Goal: Task Accomplishment & Management: Manage account settings

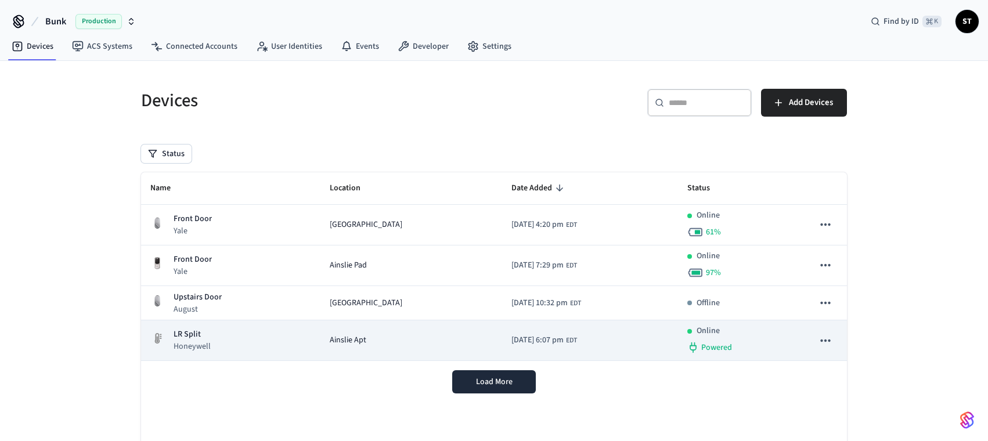
click at [233, 337] on div "LR Split Honeywell" at bounding box center [230, 341] width 161 height 24
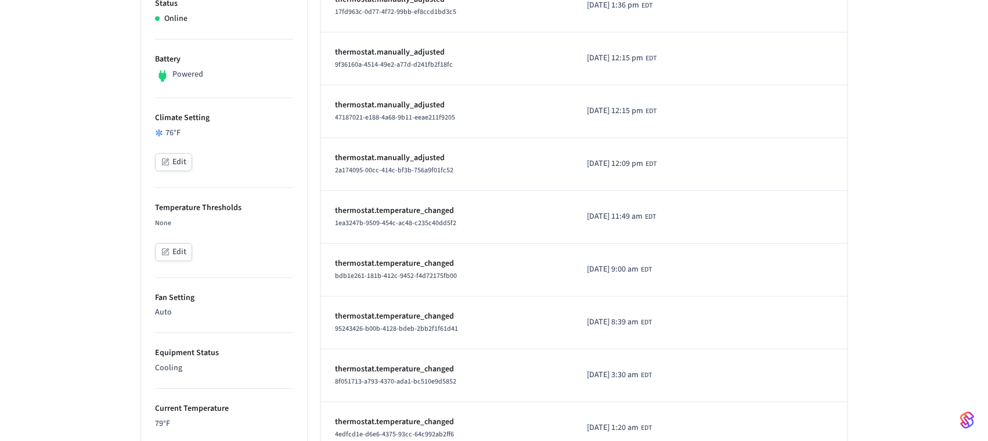
scroll to position [329, 0]
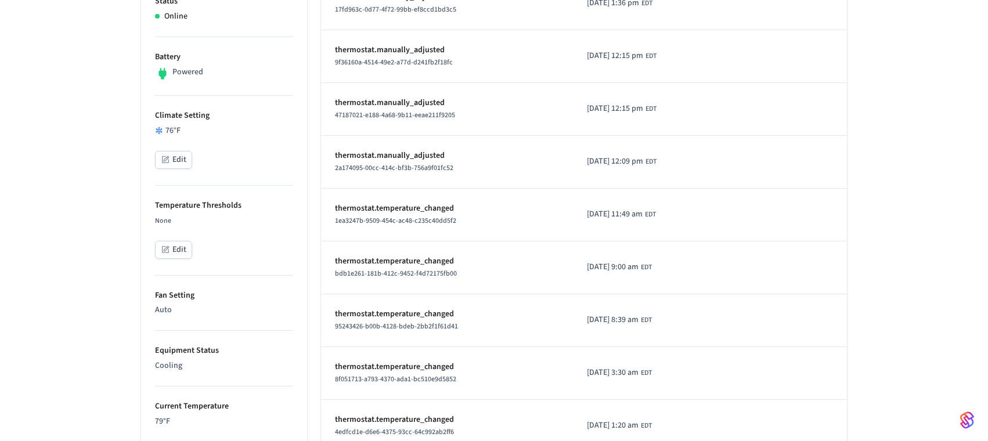
click at [172, 251] on button "Edit" at bounding box center [173, 250] width 37 height 18
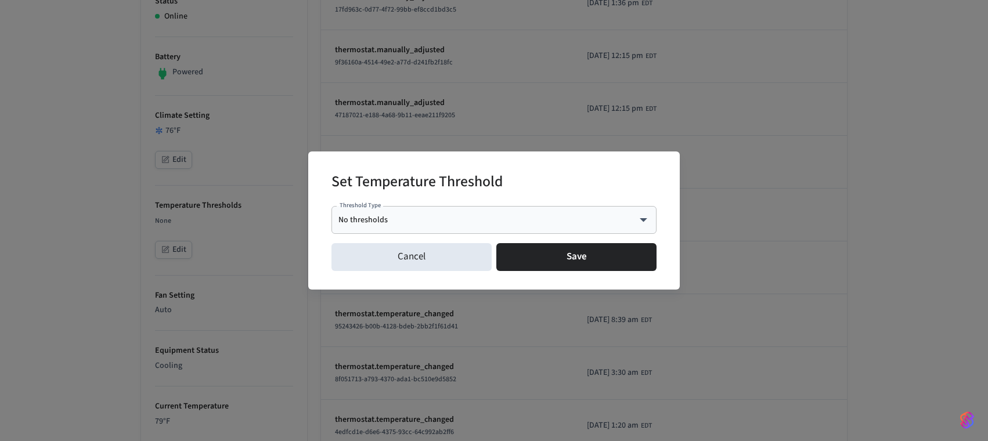
click at [391, 222] on body "Bunk Production Find by ID ⌘ K ST Devices ACS Systems Connected Accounts User I…" at bounding box center [494, 269] width 988 height 1196
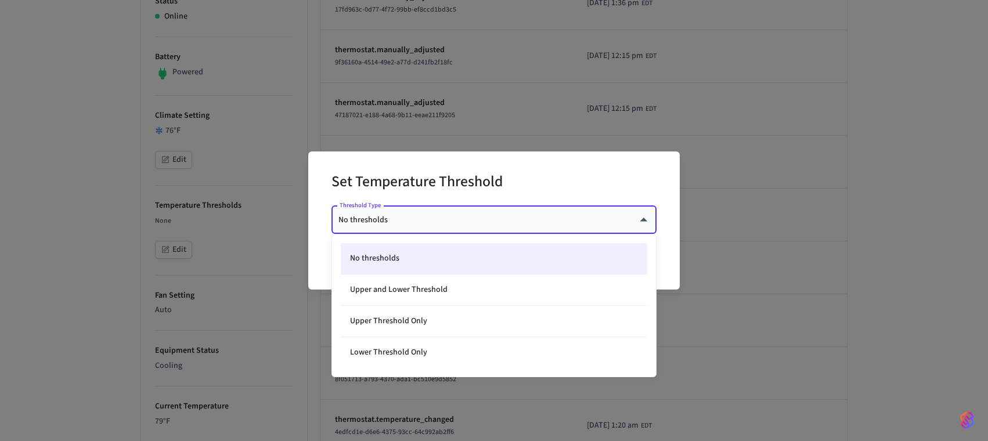
click at [321, 215] on div at bounding box center [494, 220] width 988 height 441
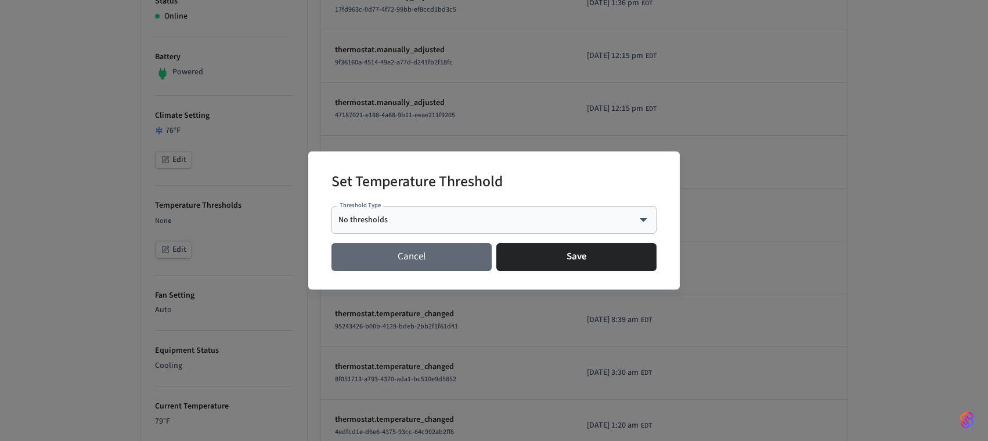
click at [415, 264] on button "Cancel" at bounding box center [412, 257] width 160 height 28
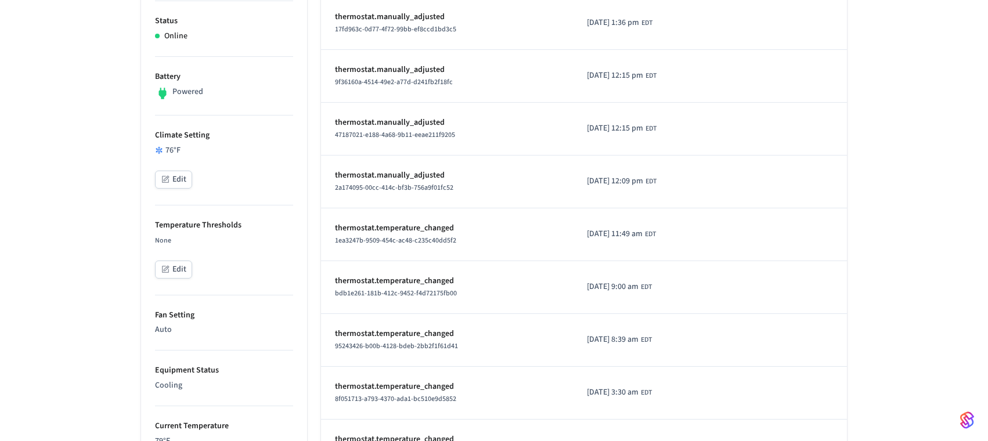
scroll to position [309, 0]
click at [179, 180] on button "Edit" at bounding box center [173, 180] width 37 height 18
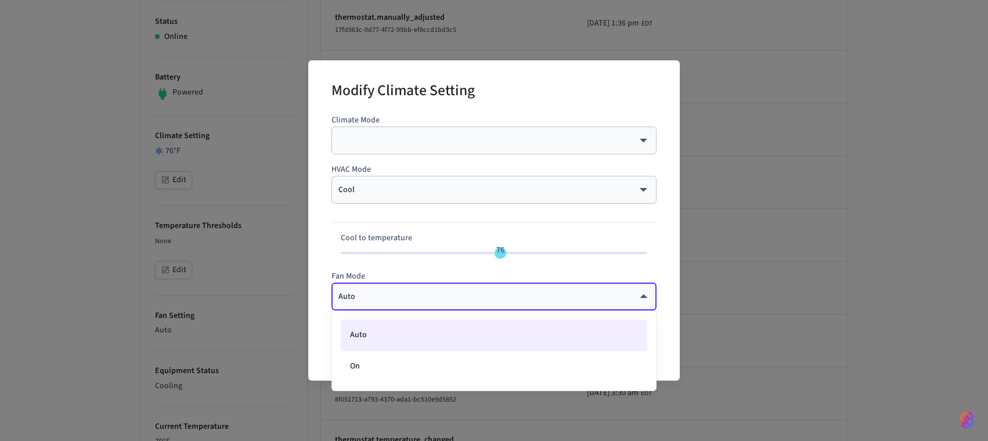
click at [401, 293] on body "Bunk Production Find by ID ⌘ K ST Devices ACS Systems Connected Accounts User I…" at bounding box center [494, 289] width 988 height 1196
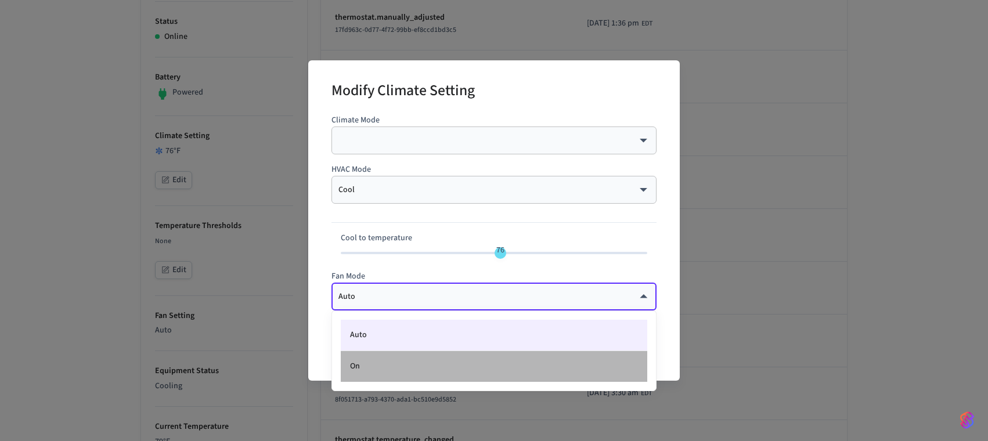
click at [403, 365] on li "On" at bounding box center [494, 366] width 307 height 31
type input "**"
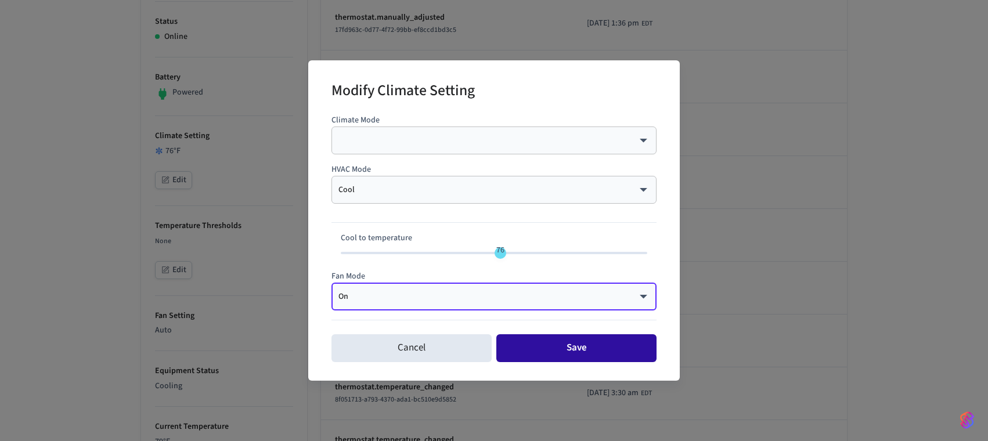
click at [592, 347] on button "Save" at bounding box center [577, 349] width 160 height 28
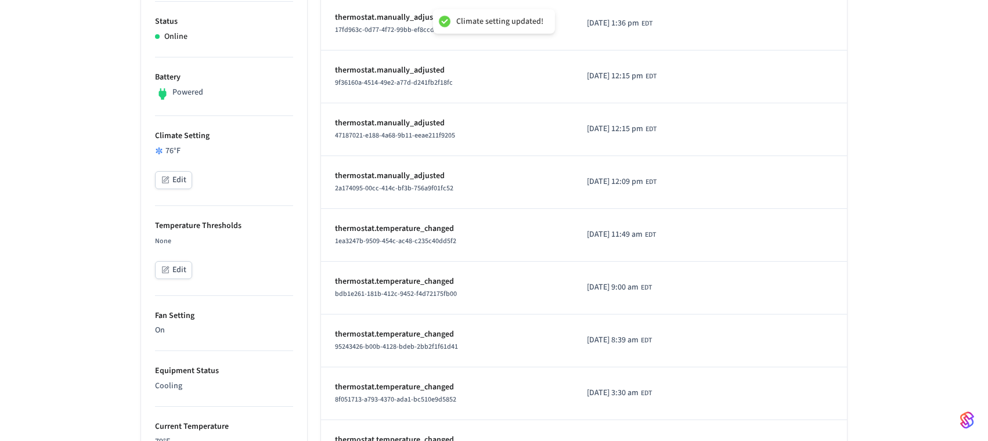
click at [78, 179] on div "LR Split ​ ​ Properties Type Honeywell Units Fahrenheit Status Online Battery P…" at bounding box center [494, 331] width 988 height 1109
click at [159, 179] on button "Edit" at bounding box center [173, 180] width 37 height 18
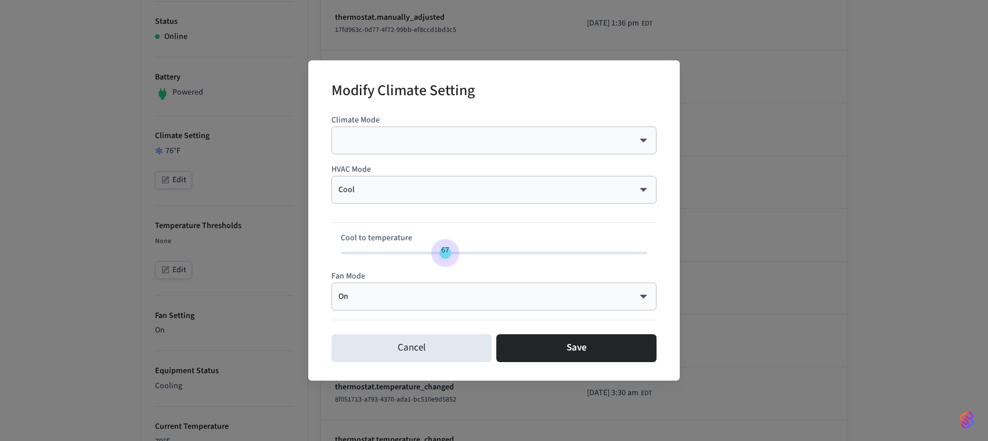
type input "**"
drag, startPoint x: 498, startPoint y: 254, endPoint x: 440, endPoint y: 257, distance: 58.1
click at [440, 257] on span "66" at bounding box center [439, 250] width 22 height 17
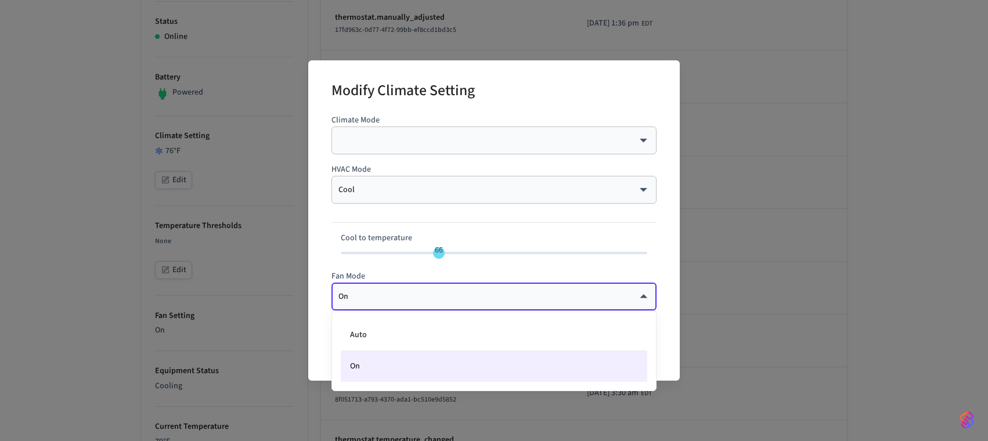
click at [447, 296] on body "Bunk Production Find by ID ⌘ K ST Devices ACS Systems Connected Accounts User I…" at bounding box center [494, 289] width 988 height 1196
click at [447, 296] on div at bounding box center [494, 220] width 988 height 441
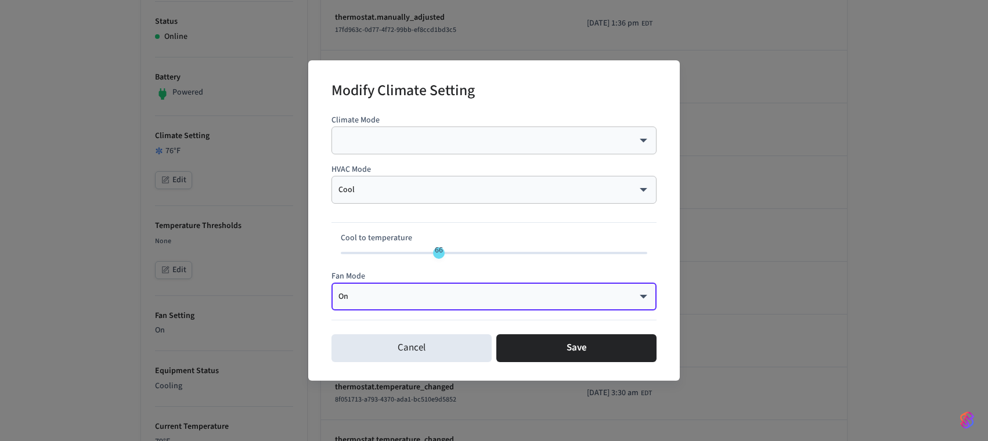
click at [318, 263] on div "Modify Climate Setting Climate Mode ​ ​ HVAC Mode Cool **** ​ Cool to temperatu…" at bounding box center [494, 220] width 372 height 321
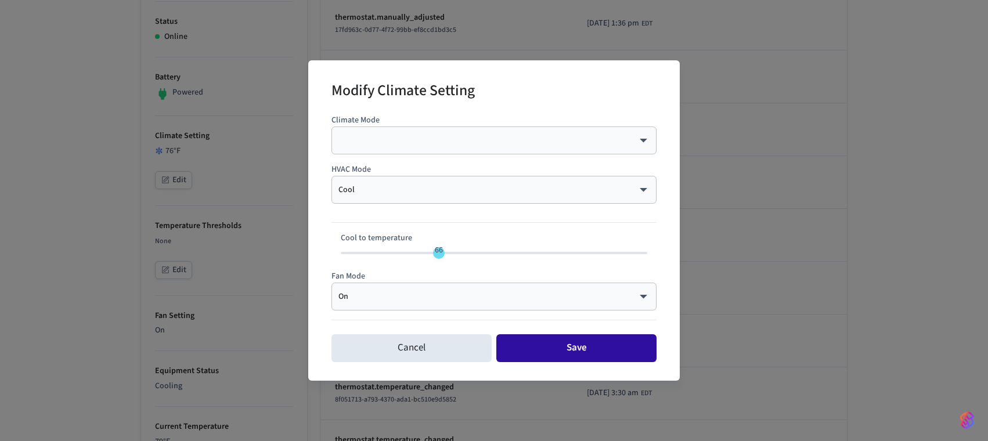
click at [553, 351] on button "Save" at bounding box center [577, 349] width 160 height 28
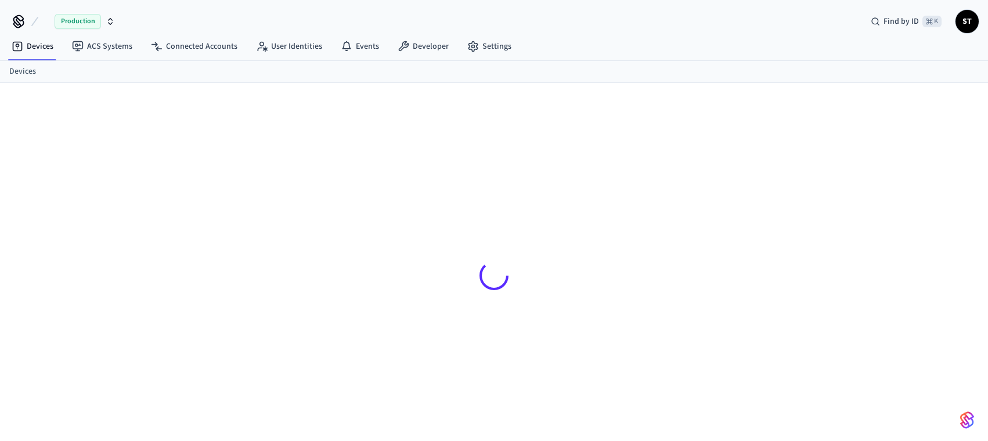
scroll to position [309, 0]
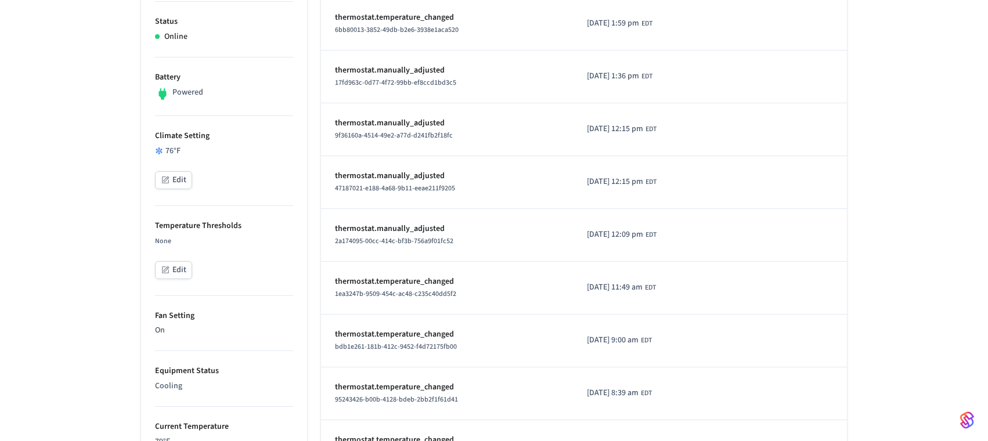
click at [178, 182] on button "Edit" at bounding box center [173, 180] width 37 height 18
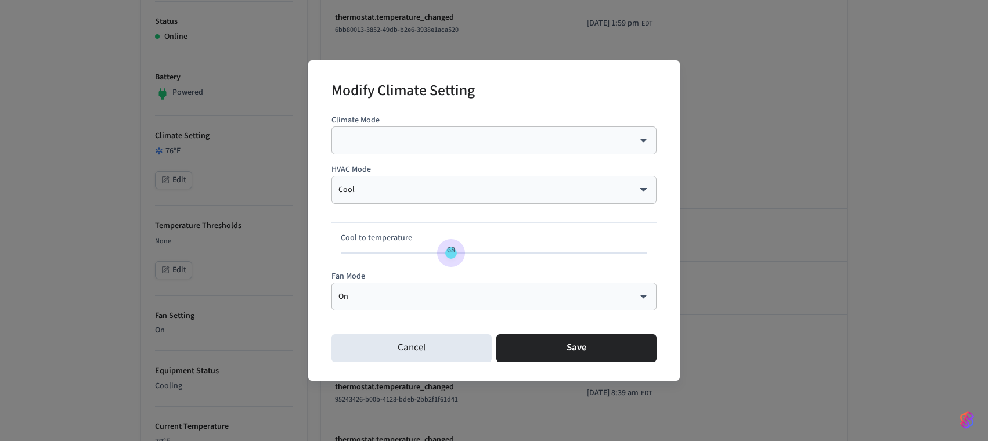
type input "**"
drag, startPoint x: 501, startPoint y: 254, endPoint x: 441, endPoint y: 260, distance: 60.0
click at [441, 259] on span "66" at bounding box center [439, 250] width 22 height 17
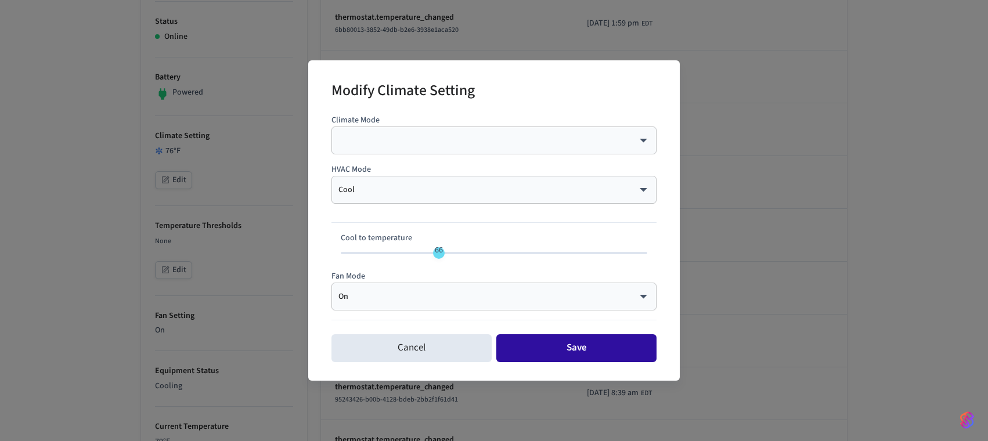
click at [546, 346] on button "Save" at bounding box center [577, 349] width 160 height 28
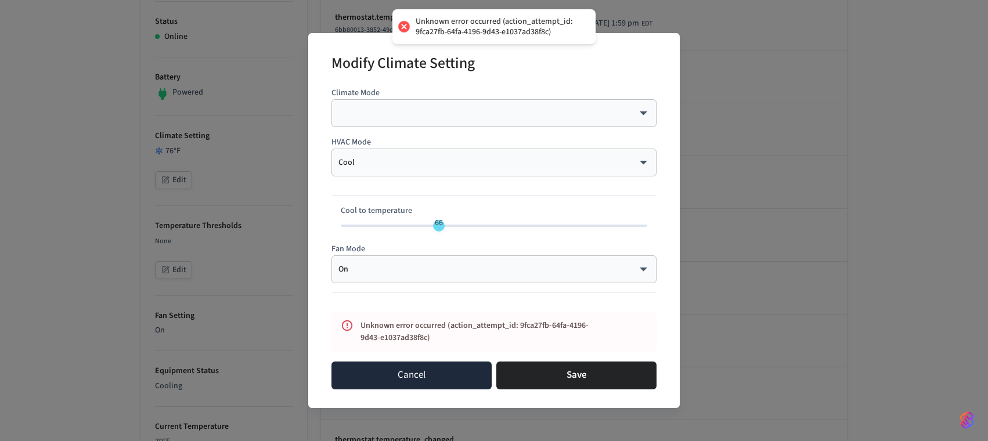
click at [366, 383] on button "Cancel" at bounding box center [412, 376] width 160 height 28
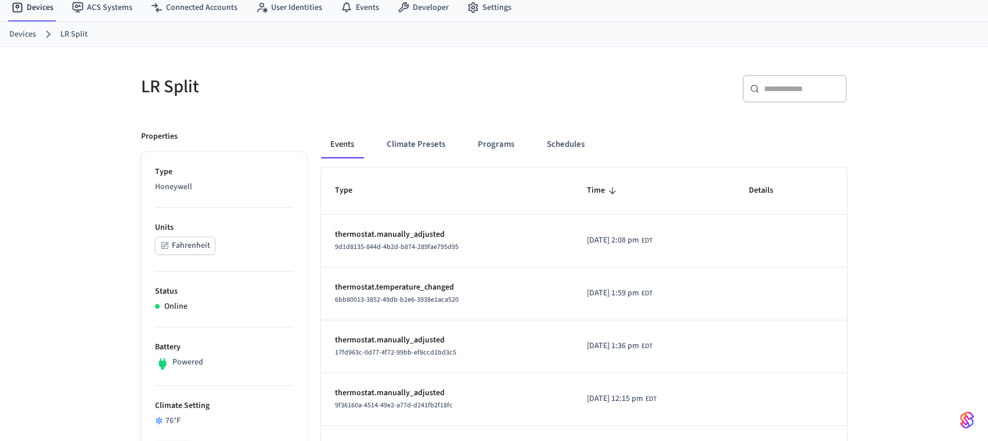
scroll to position [0, 0]
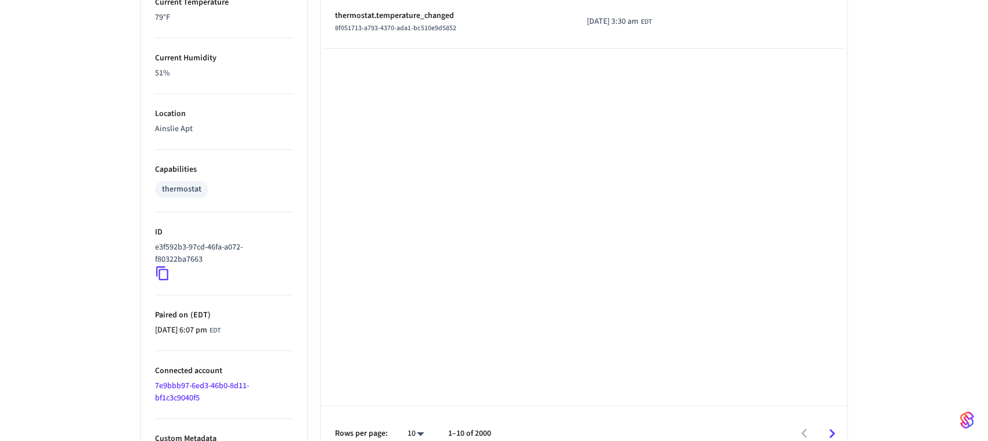
scroll to position [754, 0]
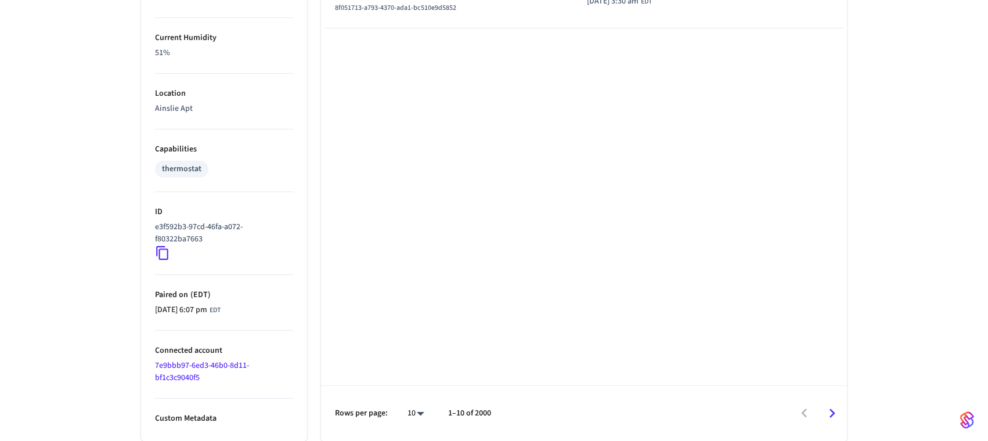
click at [413, 407] on li "100" at bounding box center [411, 407] width 31 height 31
type input "***"
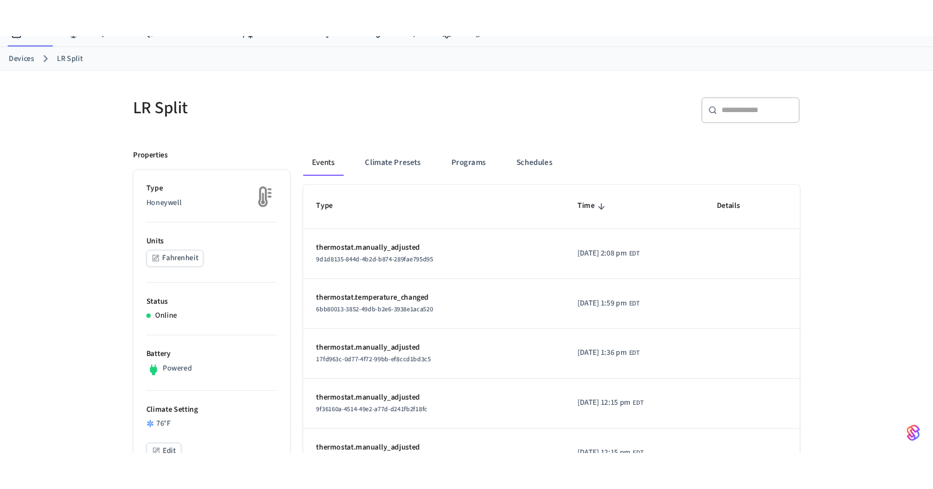
scroll to position [0, 0]
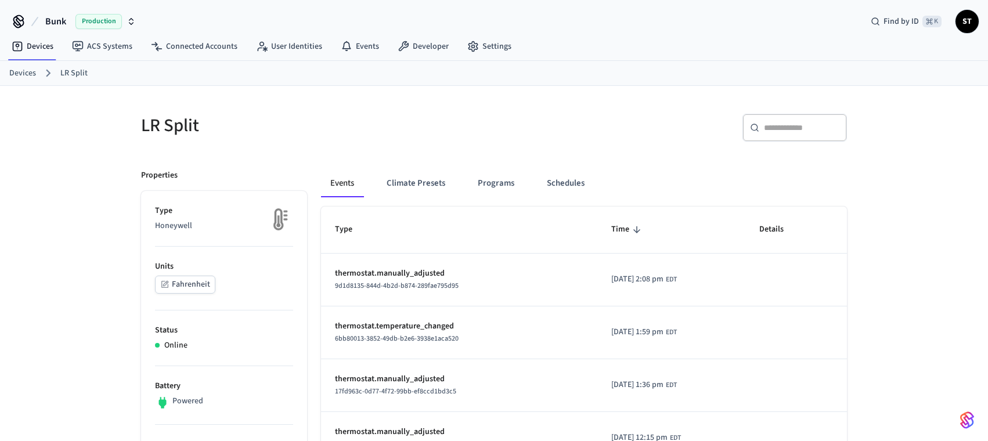
click at [311, 147] on div "LR Split" at bounding box center [307, 125] width 360 height 51
